Goal: Task Accomplishment & Management: Complete application form

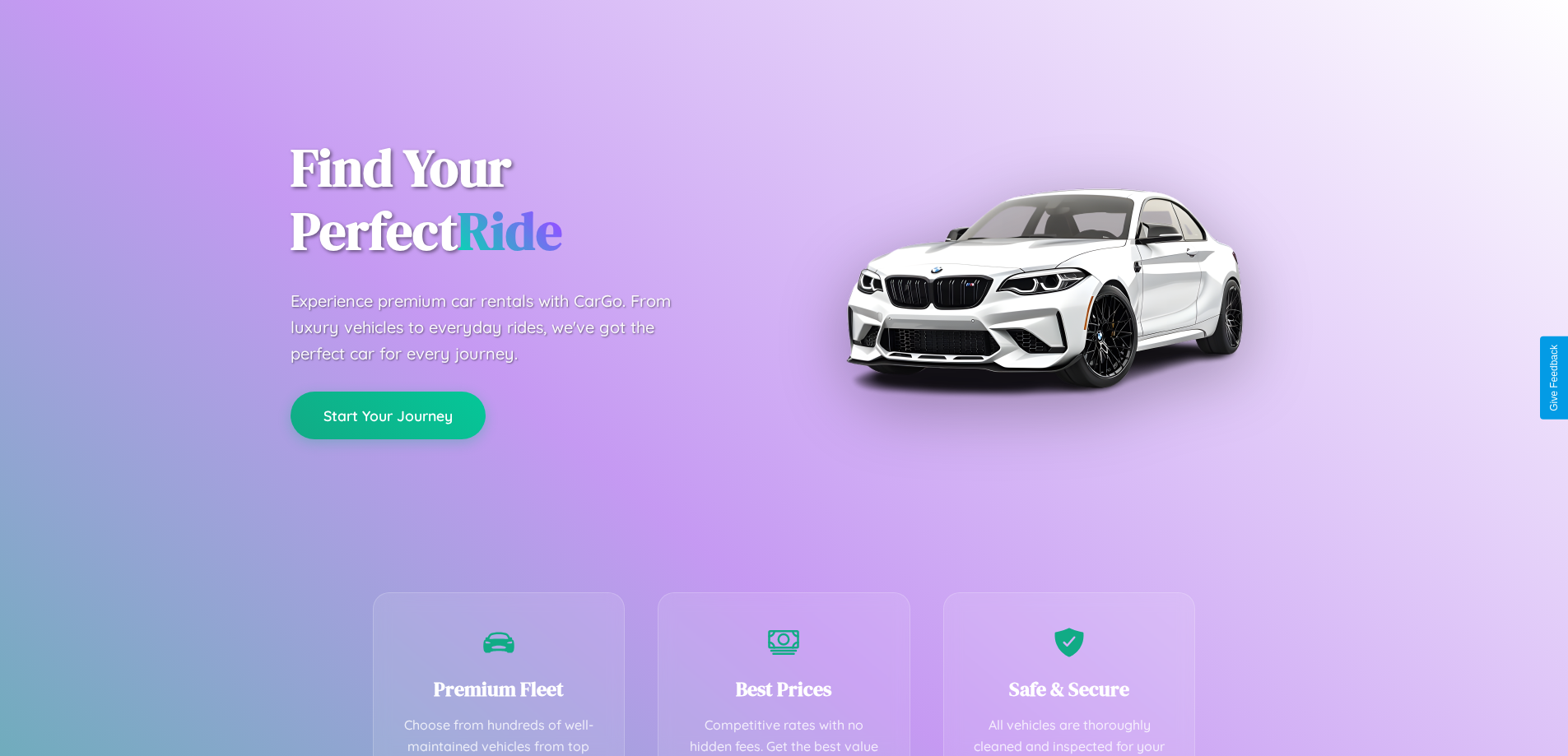
scroll to position [480, 0]
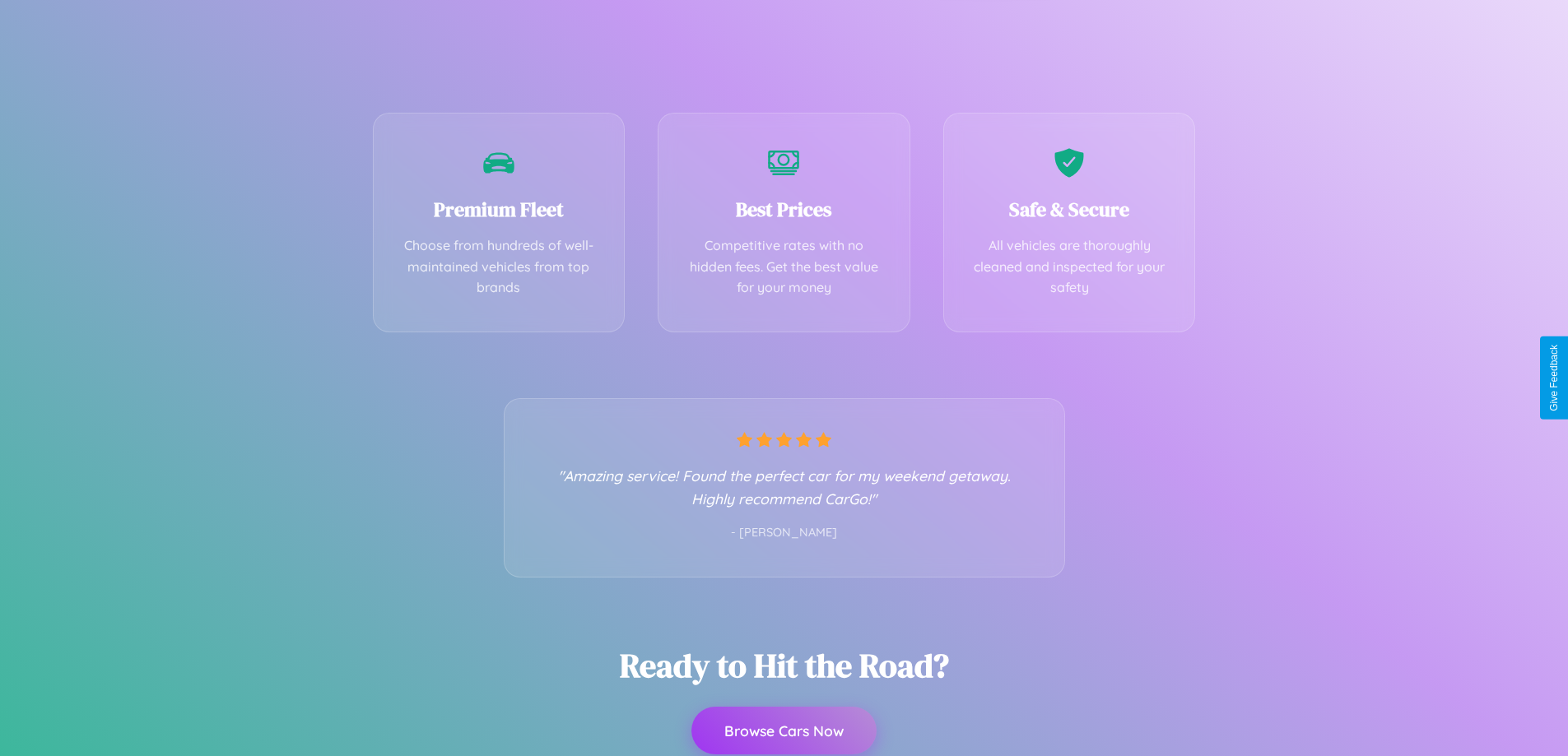
click at [783, 731] on button "Browse Cars Now" at bounding box center [784, 730] width 185 height 48
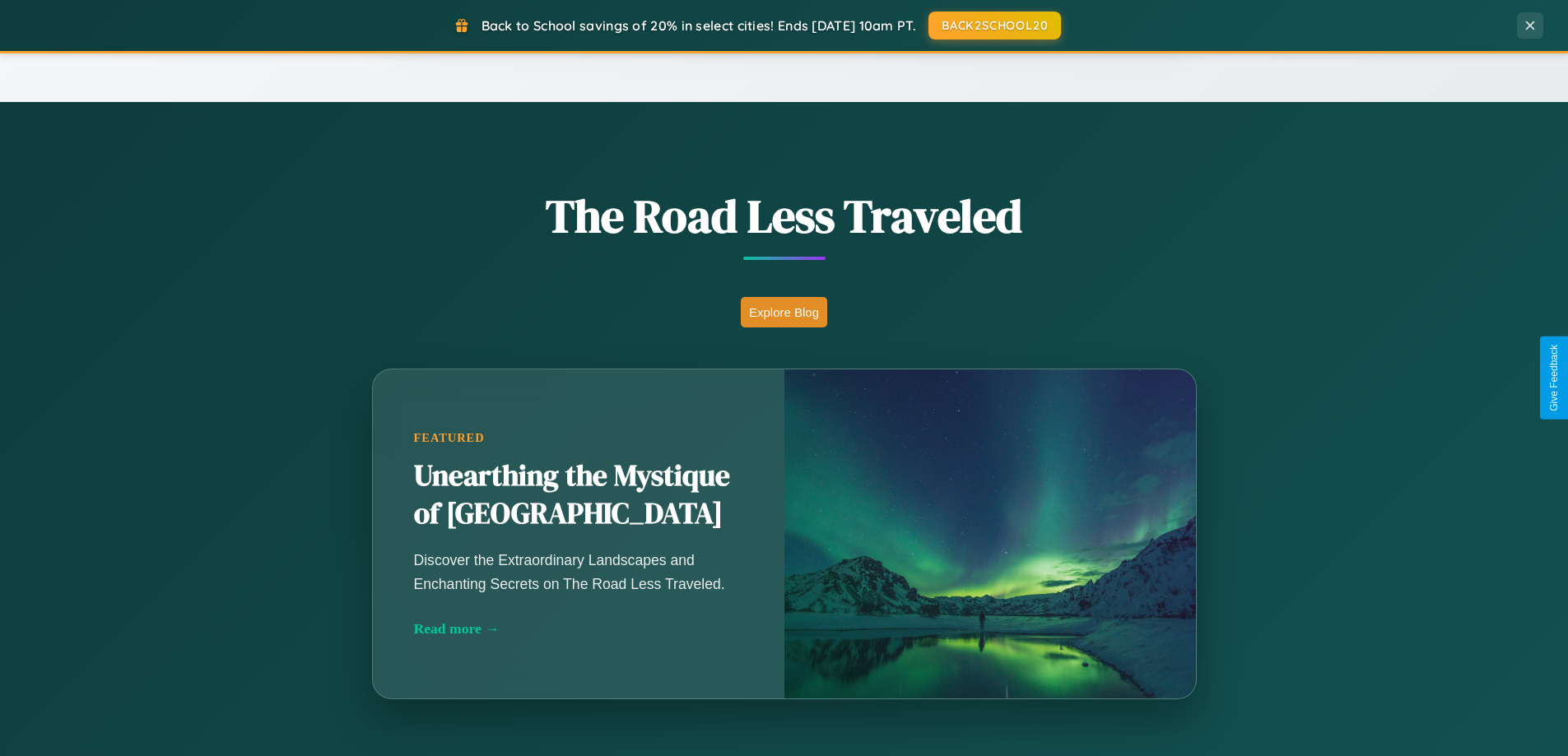
scroll to position [3165, 0]
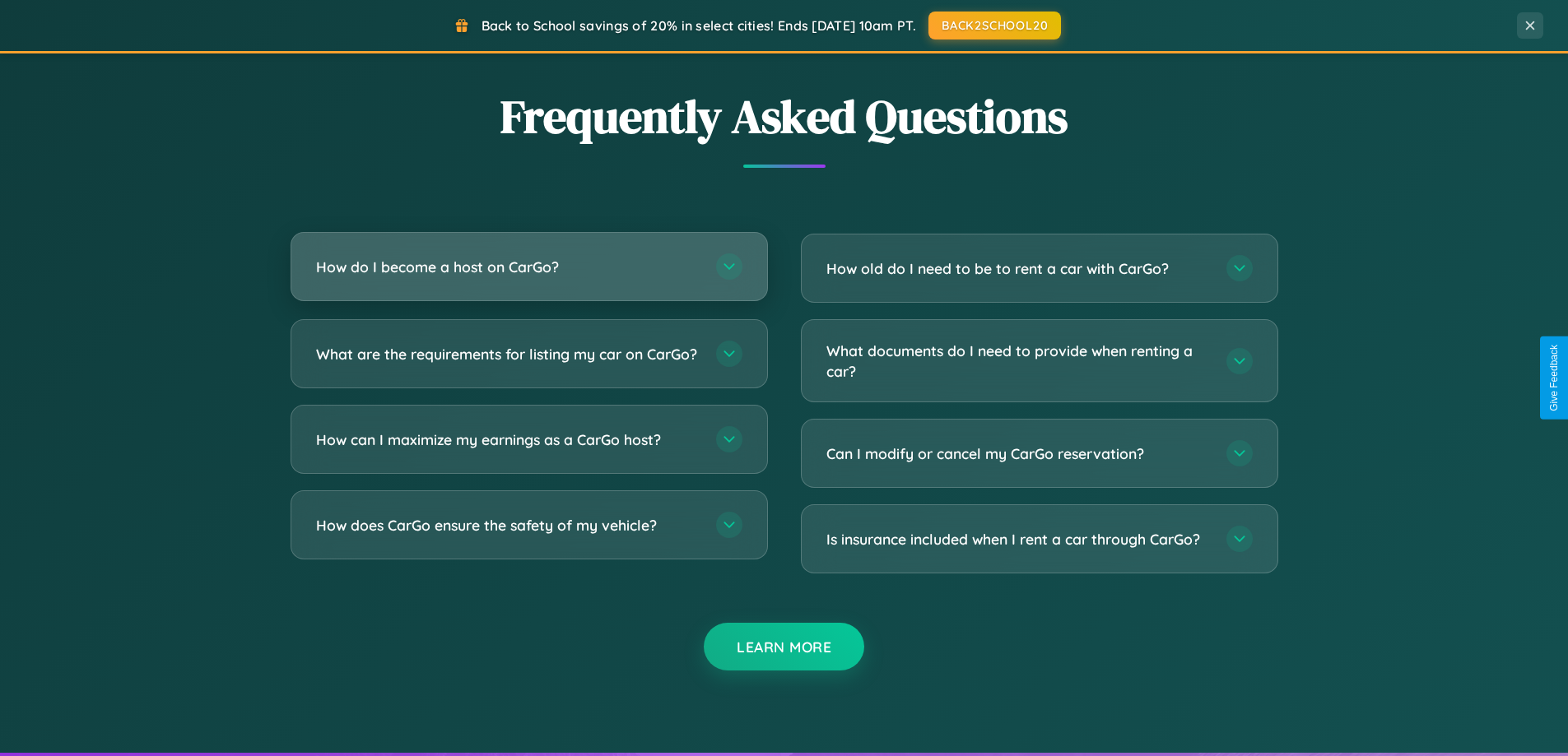
click at [529, 266] on h3 "How do I become a host on CarGo?" at bounding box center [508, 267] width 383 height 21
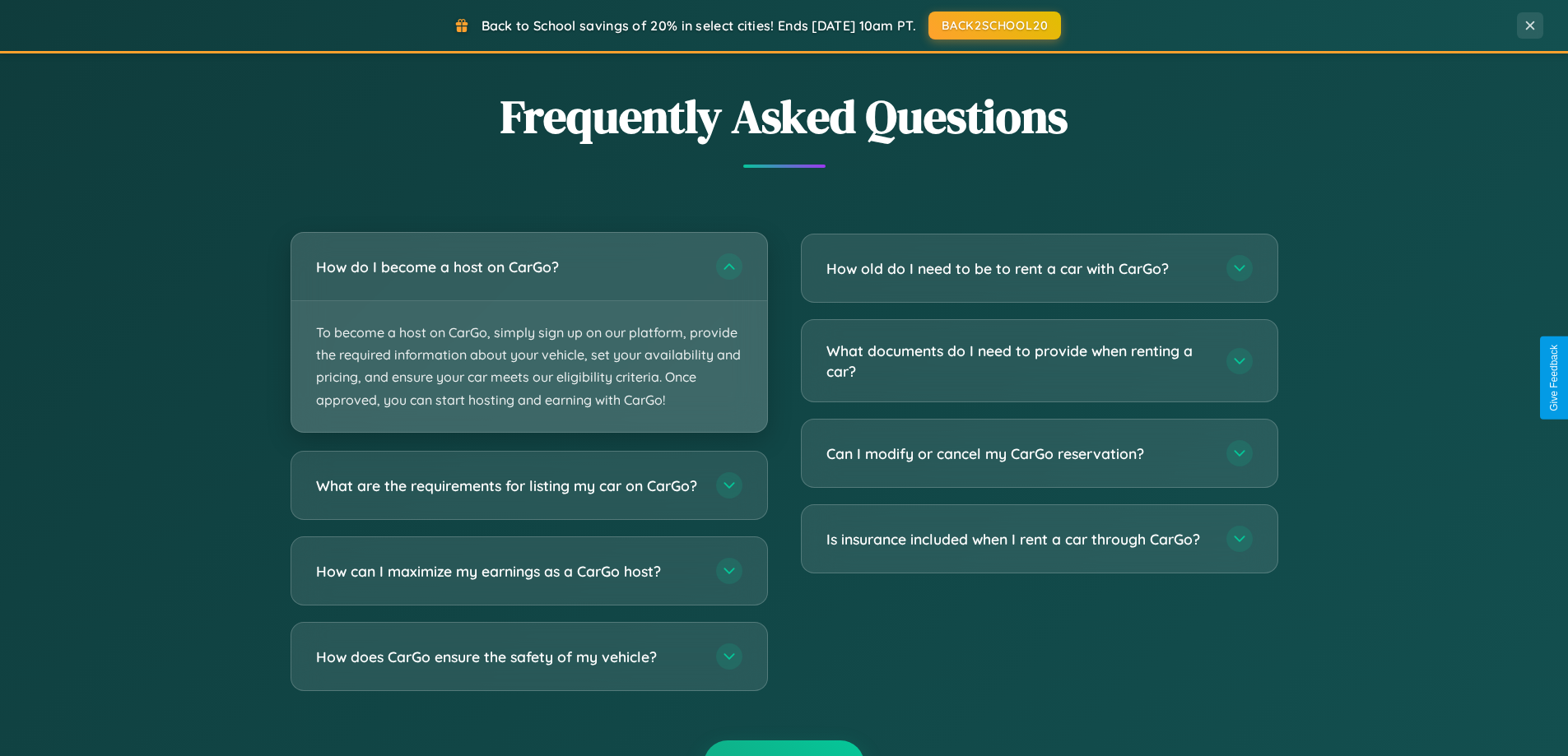
click at [529, 331] on p "To become a host on CarGo, simply sign up on our platform, provide the required…" at bounding box center [529, 366] width 476 height 131
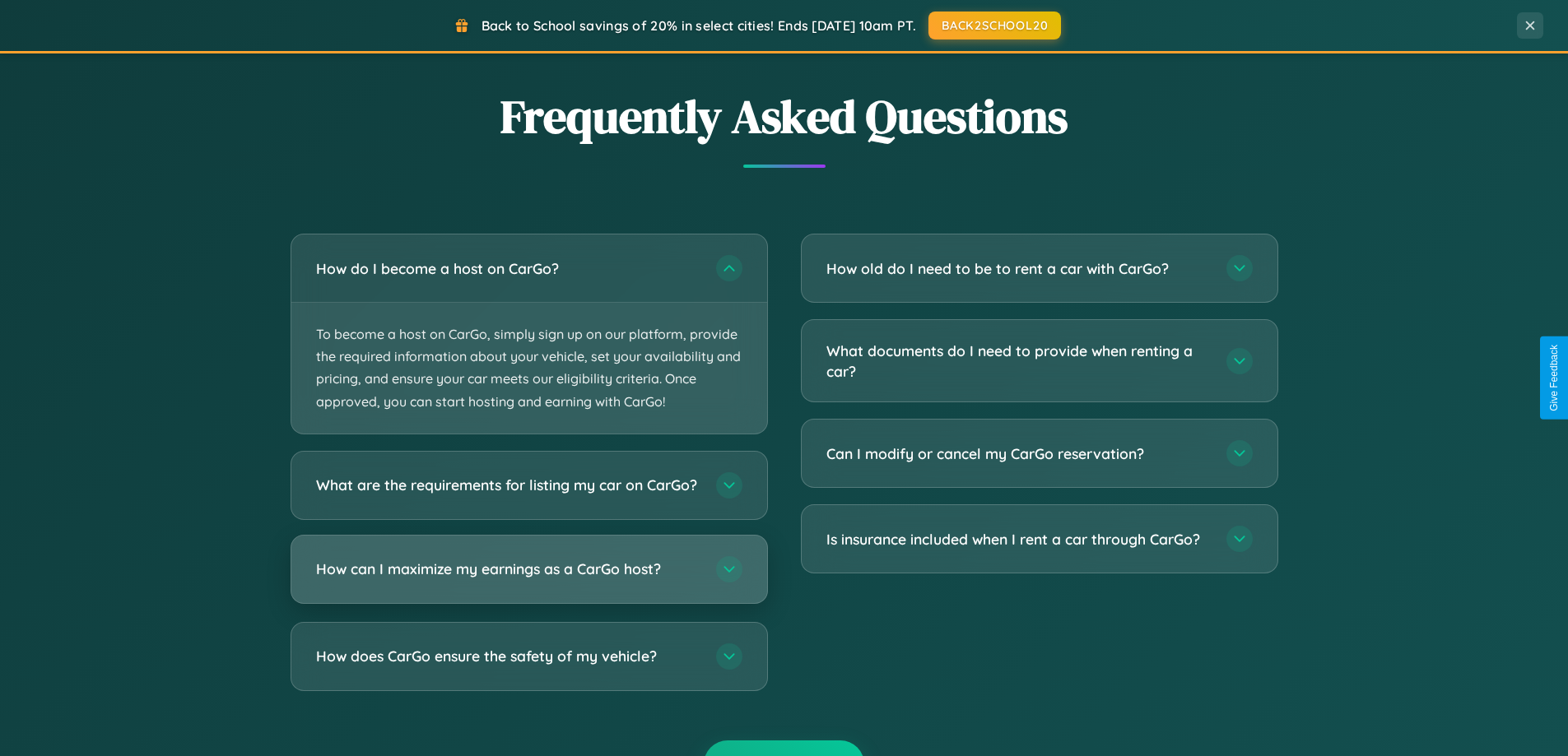
click at [529, 579] on h3 "How can I maximize my earnings as a CarGo host?" at bounding box center [508, 568] width 383 height 21
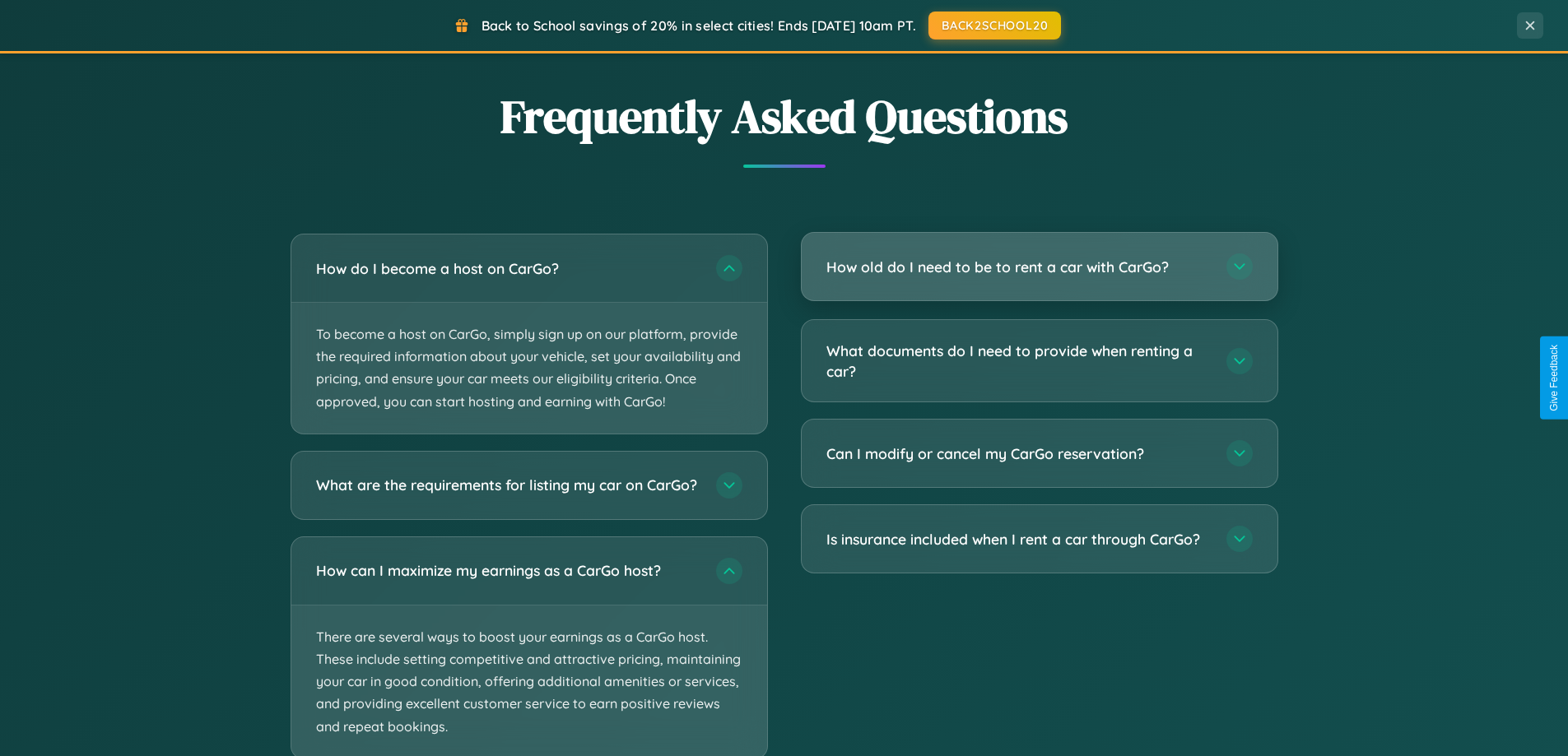
click at [1039, 267] on h3 "How old do I need to be to rent a car with CarGo?" at bounding box center [1018, 267] width 383 height 21
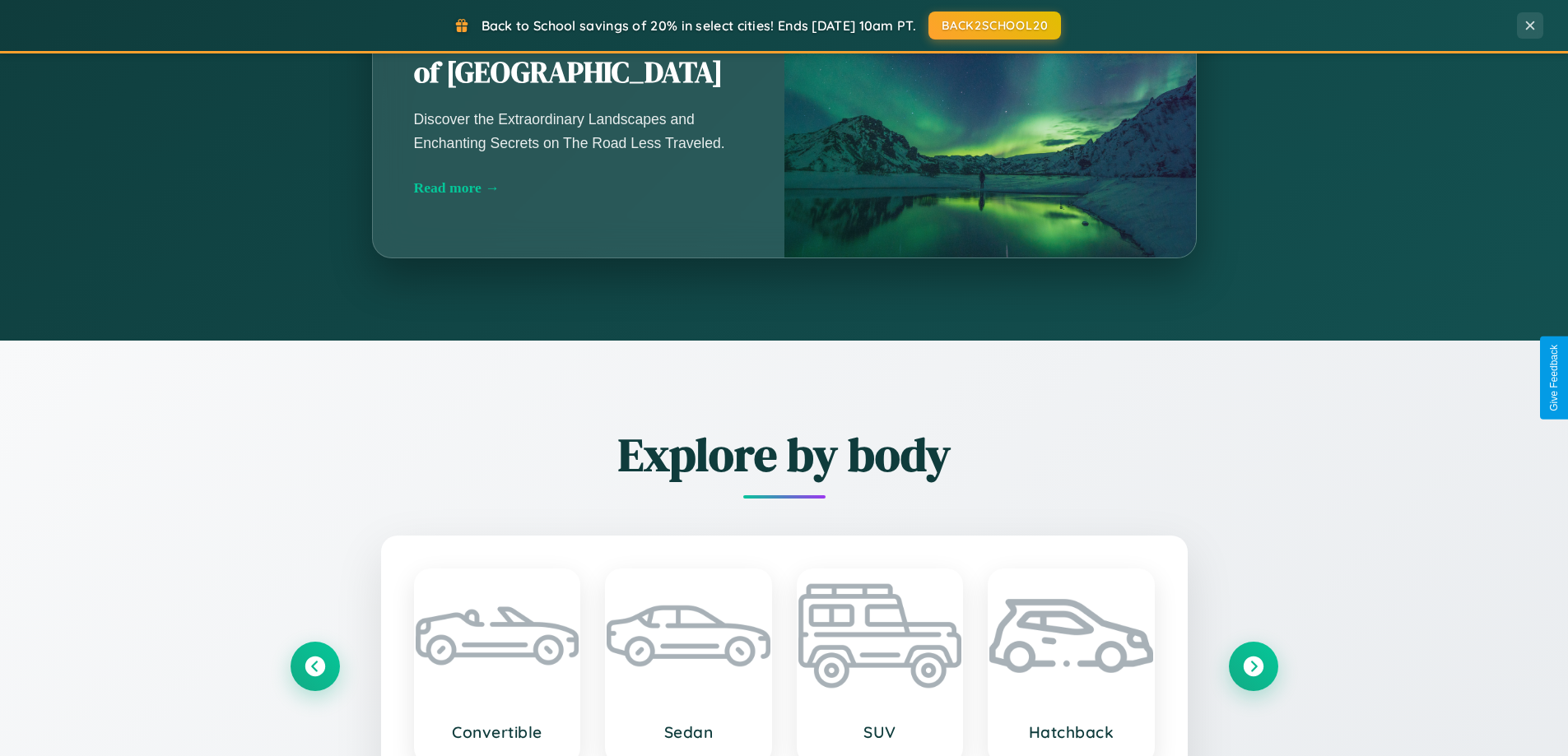
scroll to position [709, 0]
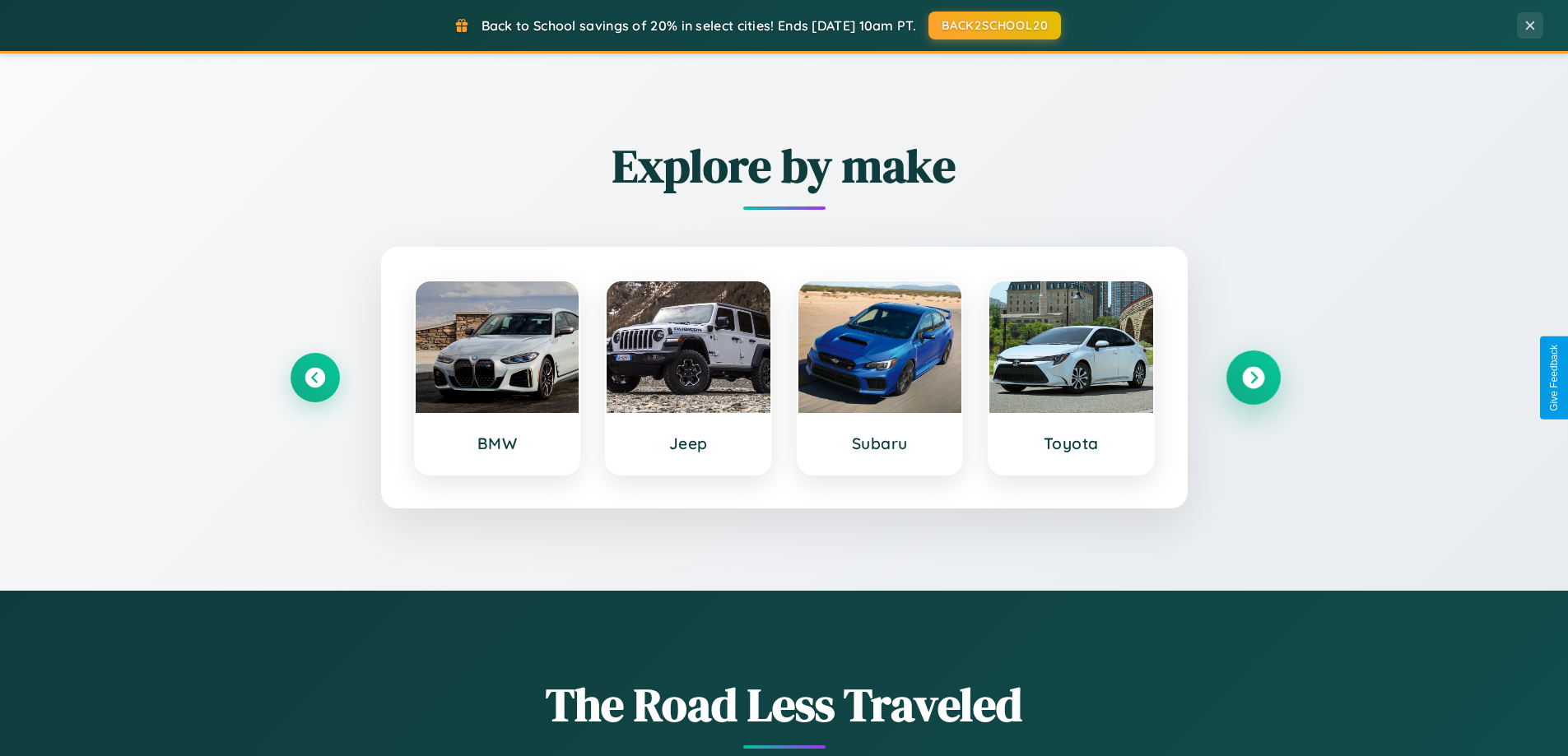
click at [1252, 377] on icon at bounding box center [1253, 378] width 23 height 23
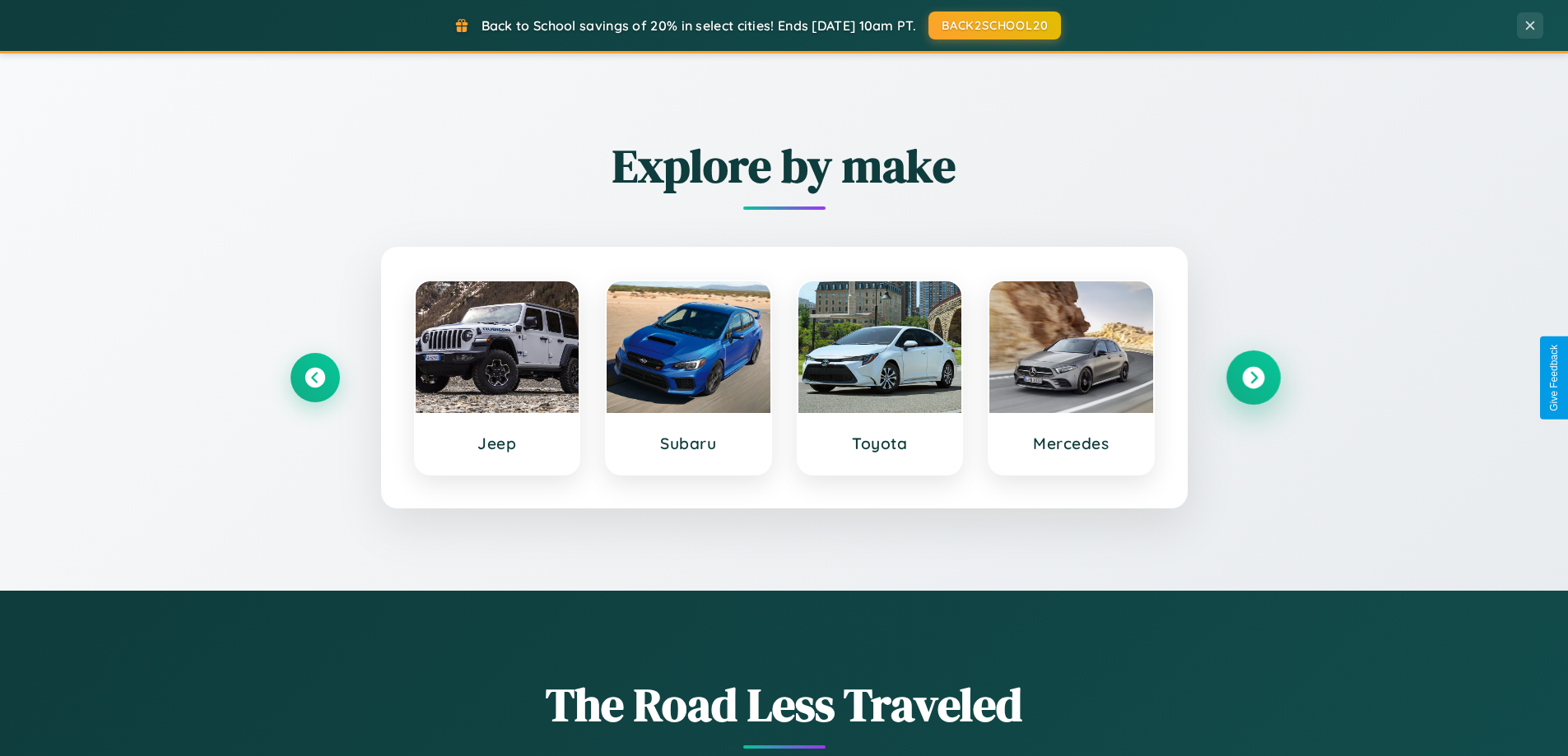
click at [1252, 377] on icon at bounding box center [1253, 378] width 23 height 23
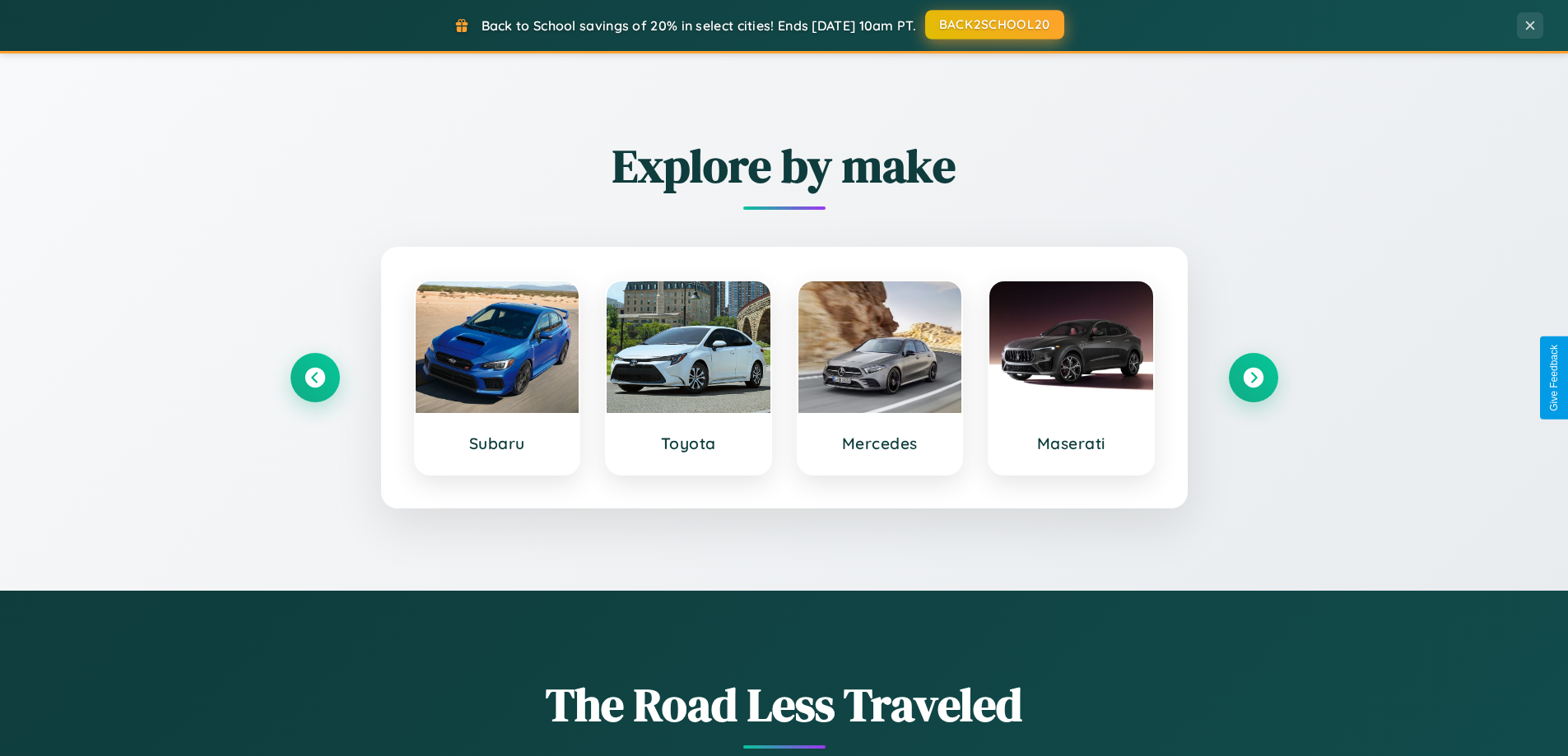
click at [994, 25] on button "BACK2SCHOOL20" at bounding box center [994, 24] width 139 height 29
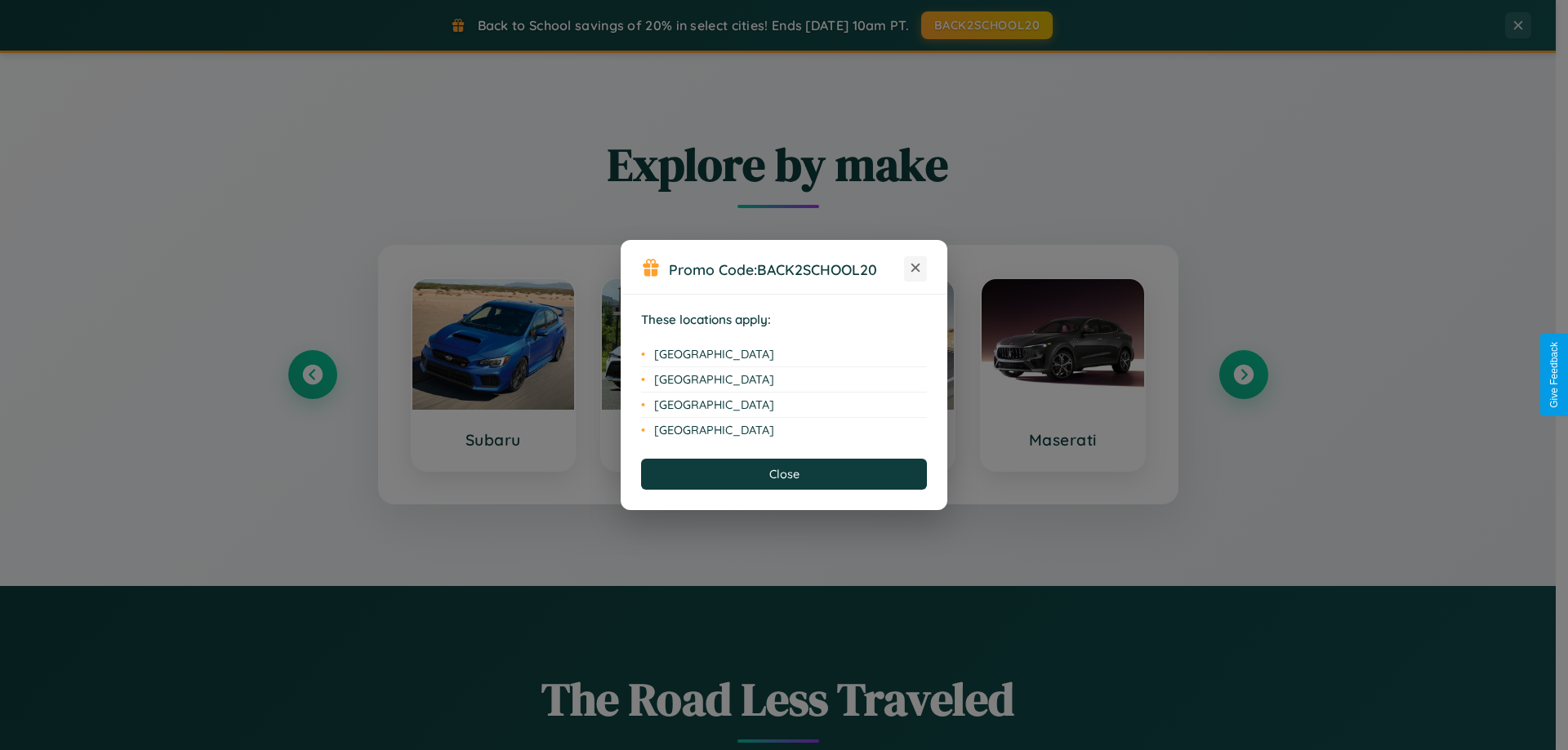
click at [915, 268] on icon at bounding box center [915, 267] width 9 height 9
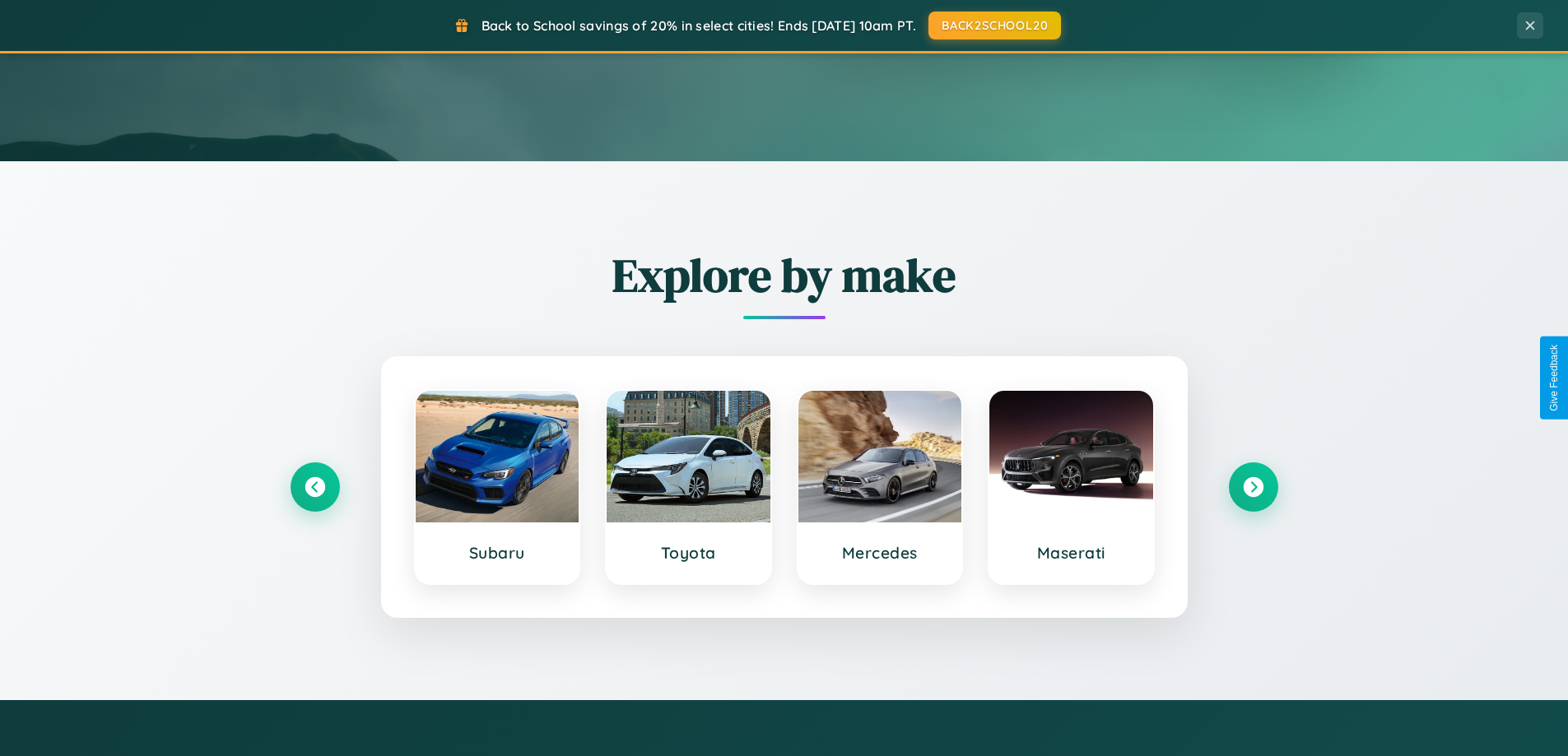
scroll to position [0, 0]
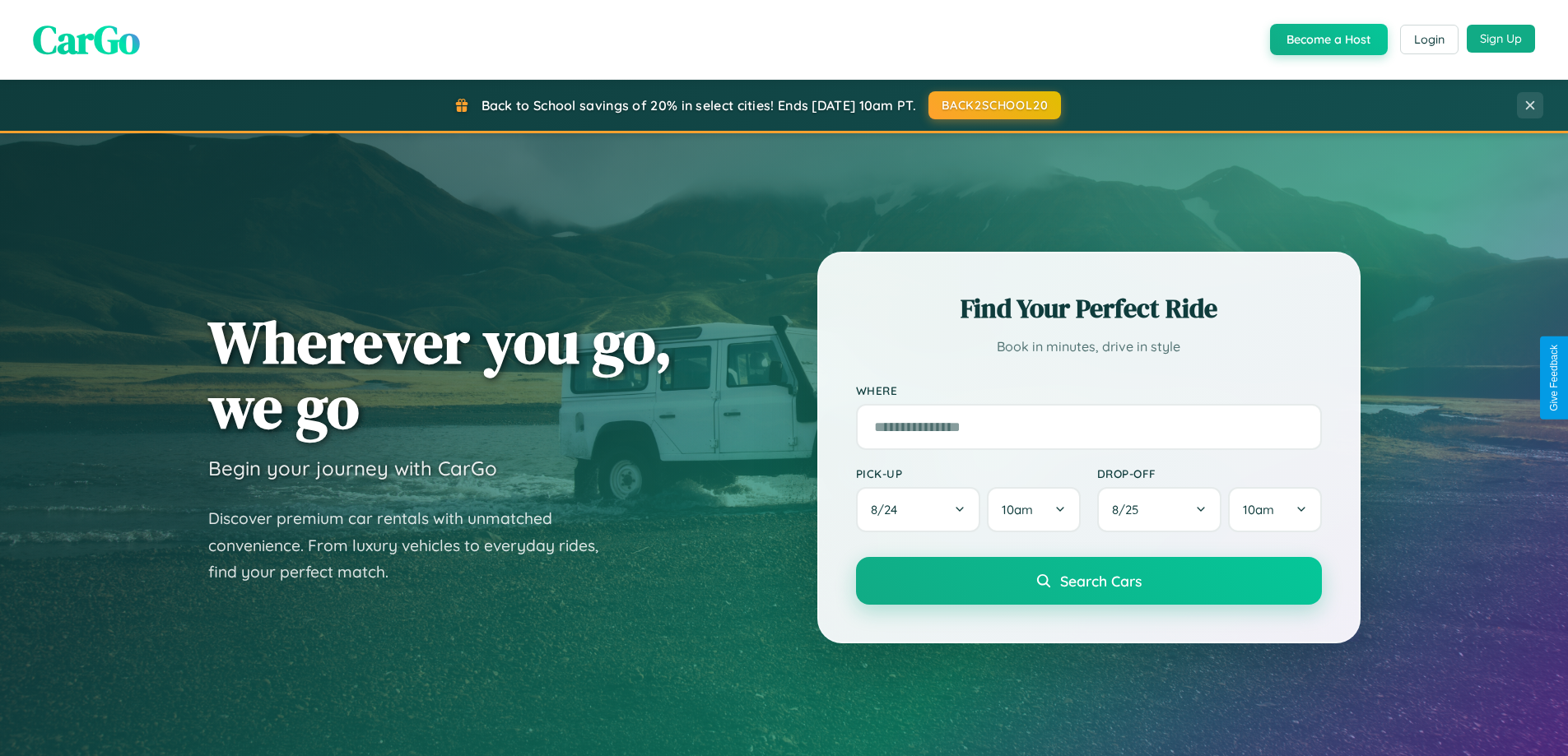
click at [1500, 38] on button "Sign Up" at bounding box center [1501, 39] width 68 height 28
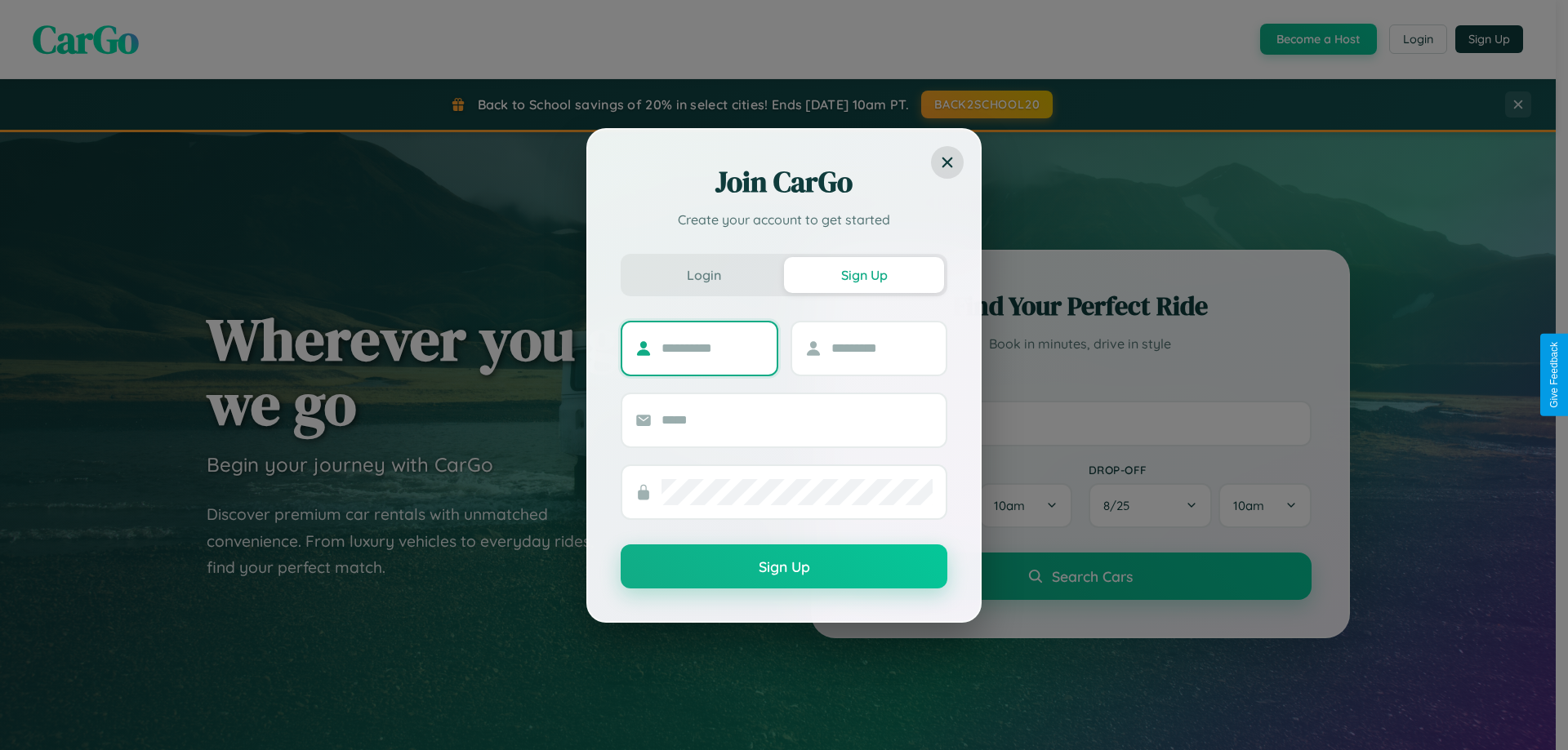
click at [712, 348] on input "text" at bounding box center [712, 349] width 102 height 26
type input "********"
click at [881, 348] on input "text" at bounding box center [882, 349] width 102 height 26
type input "*****"
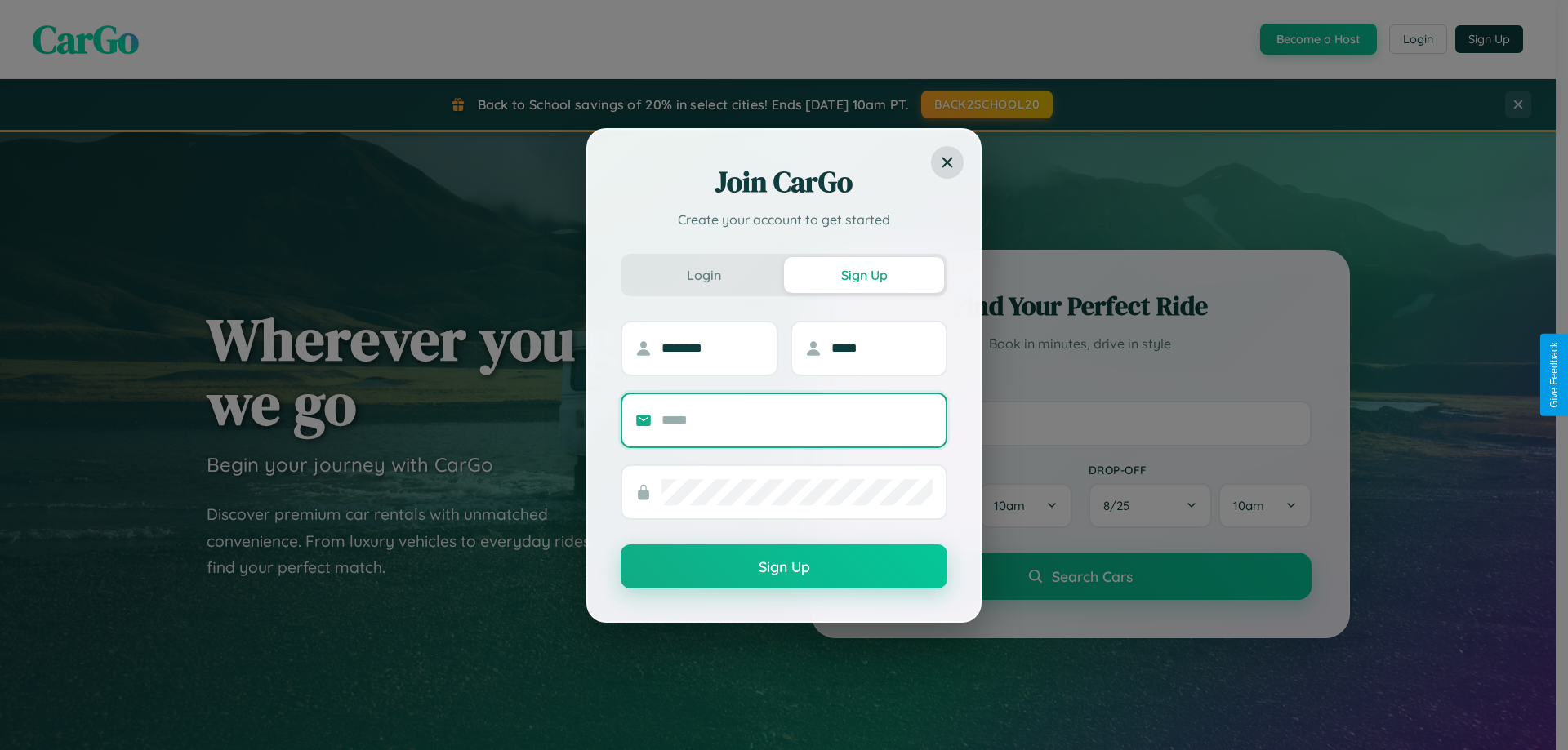
click at [797, 420] on input "text" at bounding box center [797, 421] width 271 height 26
type input "**********"
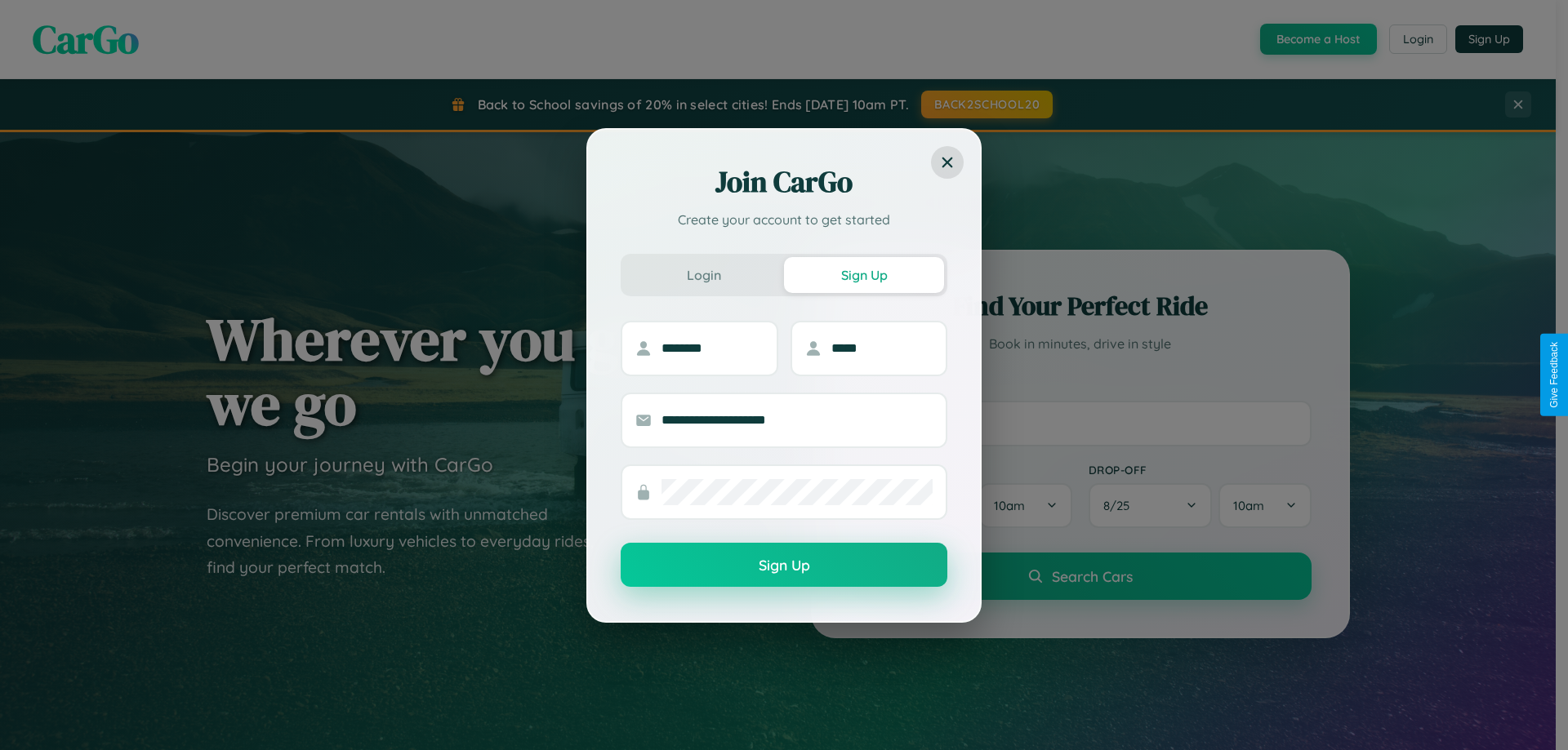
click at [784, 565] on button "Sign Up" at bounding box center [784, 565] width 326 height 44
